Goal: Find specific page/section: Find specific page/section

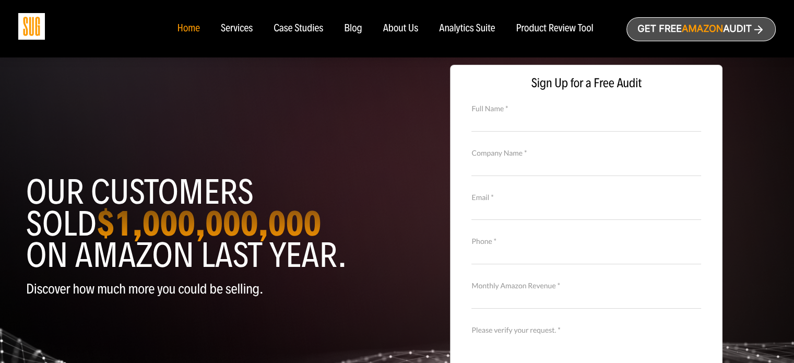
click at [393, 27] on div "About Us" at bounding box center [401, 28] width 36 height 11
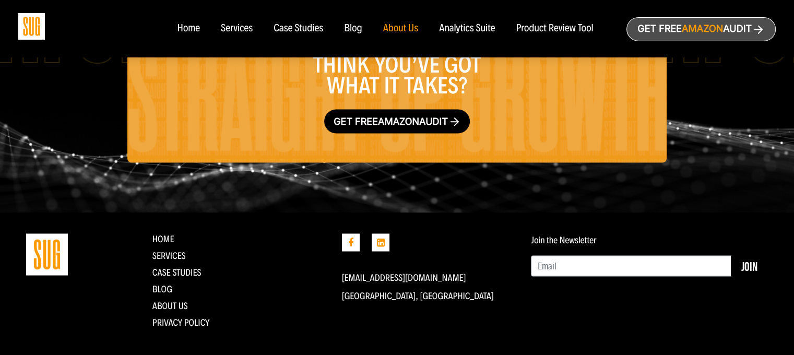
scroll to position [1848, 0]
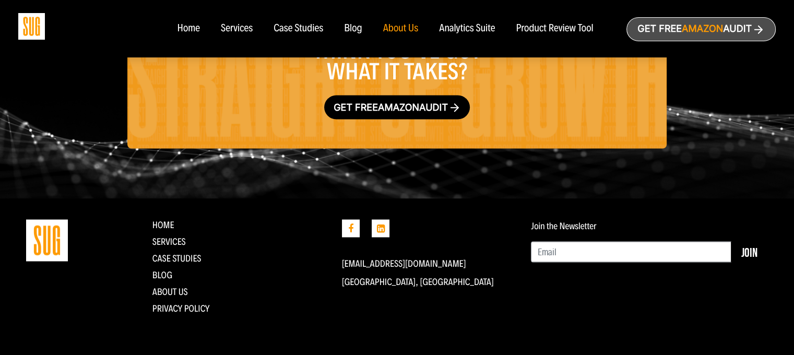
click at [458, 30] on div "Analytics Suite" at bounding box center [467, 28] width 56 height 11
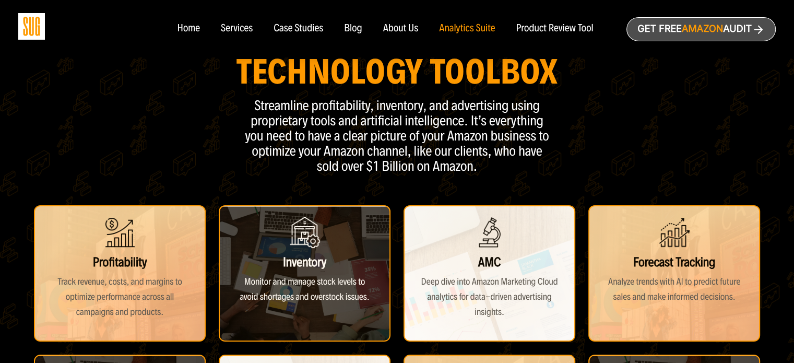
scroll to position [104, 0]
